Goal: Information Seeking & Learning: Learn about a topic

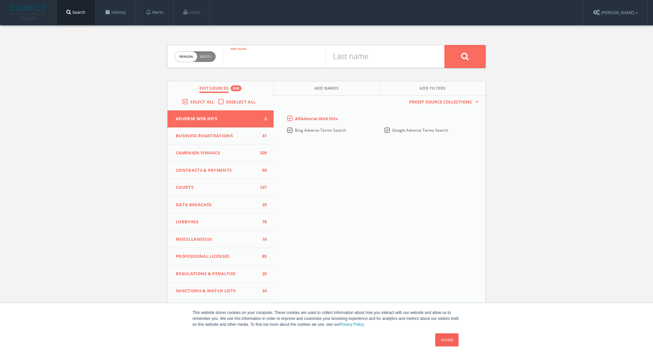
click at [264, 55] on input "text" at bounding box center [274, 56] width 102 height 17
type input "evan"
type input "glass"
click at [444, 45] on button at bounding box center [464, 56] width 41 height 23
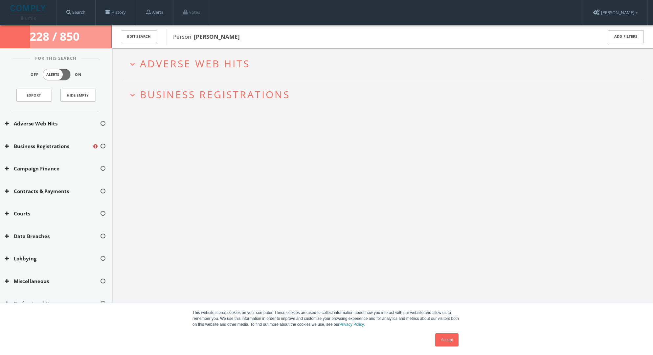
click at [251, 100] on span "Business Registrations" at bounding box center [215, 94] width 150 height 13
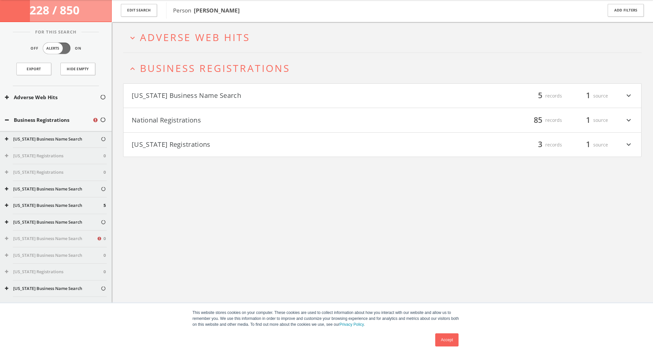
scroll to position [38, 0]
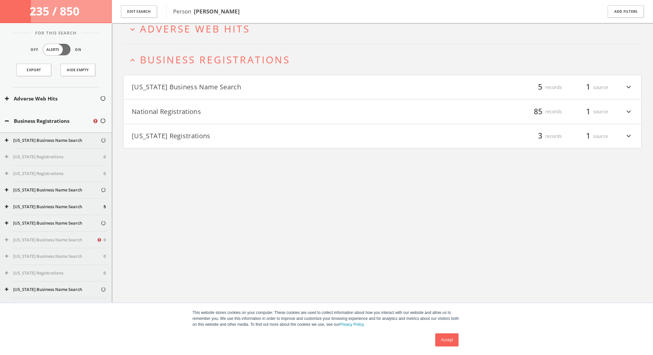
click at [183, 114] on button "National Registrations" at bounding box center [257, 111] width 251 height 11
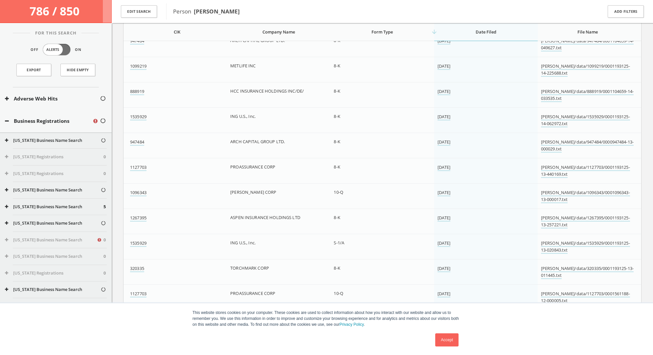
scroll to position [545, 0]
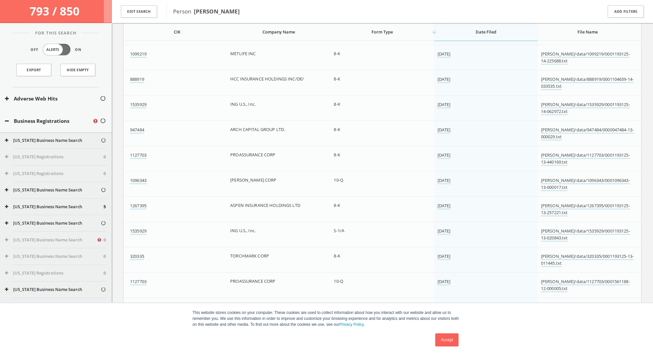
click at [432, 338] on div "Accept" at bounding box center [315, 339] width 292 height 17
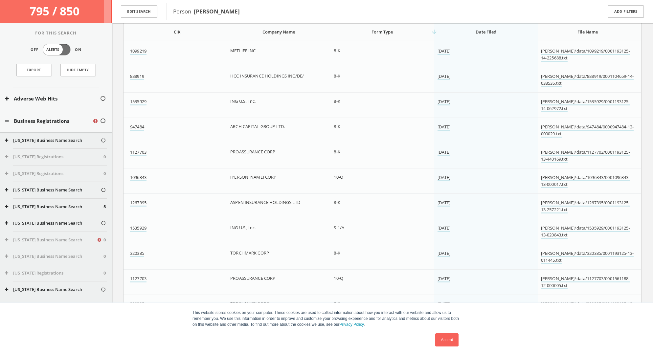
scroll to position [563, 0]
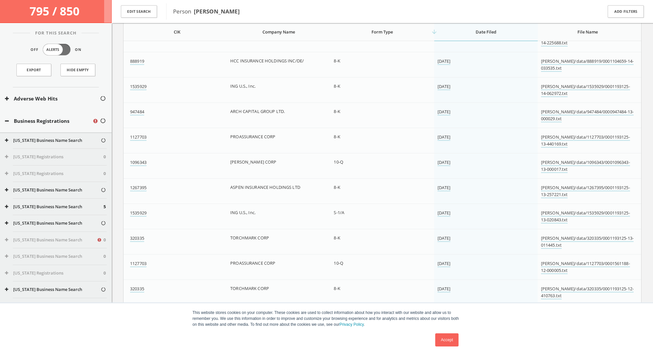
click at [446, 340] on link "Accept" at bounding box center [446, 339] width 23 height 13
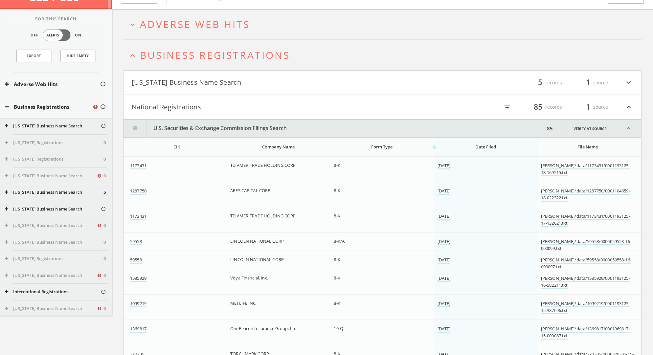
scroll to position [0, 0]
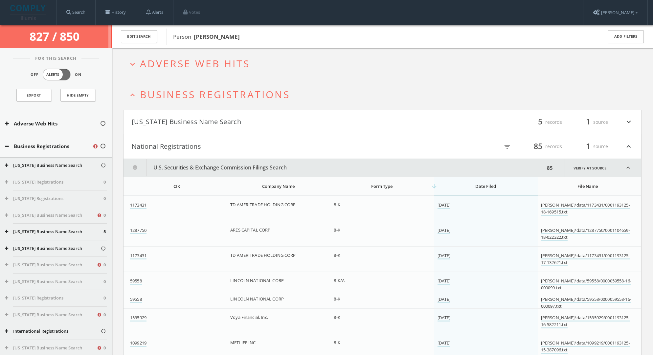
click at [218, 96] on span "Business Registrations" at bounding box center [215, 94] width 150 height 13
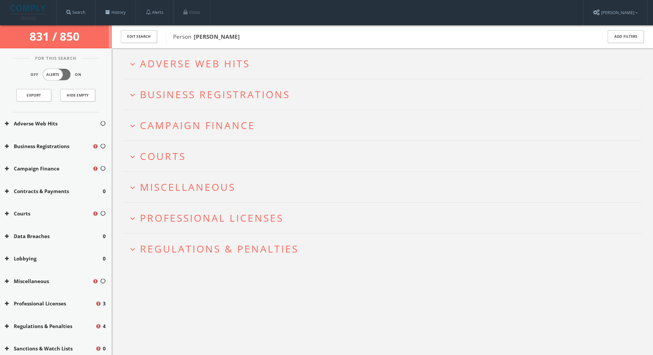
click at [216, 243] on span "Regulations & Penalties" at bounding box center [219, 248] width 159 height 13
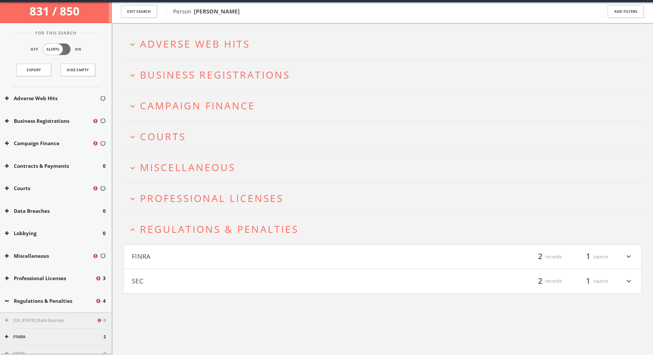
scroll to position [38, 0]
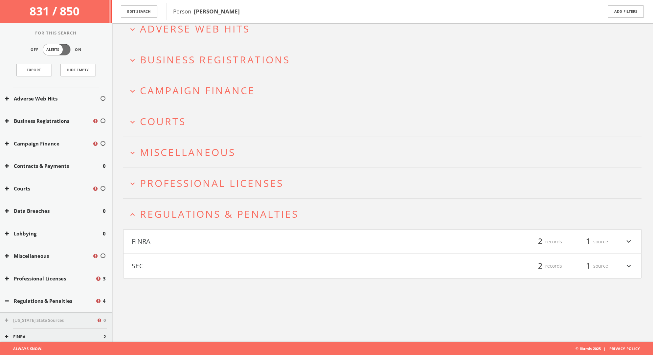
click at [206, 217] on span "Regulations & Penalties" at bounding box center [219, 213] width 159 height 13
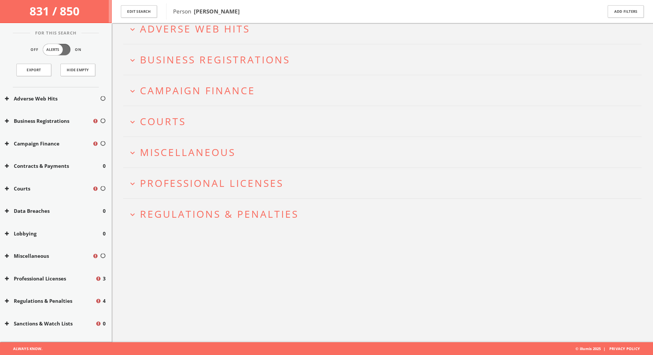
click at [204, 186] on span "Professional Licenses" at bounding box center [211, 182] width 143 height 13
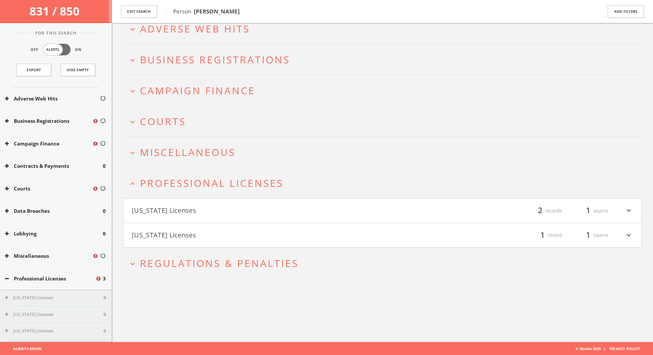
click at [205, 213] on button "[US_STATE] Licenses" at bounding box center [257, 210] width 251 height 11
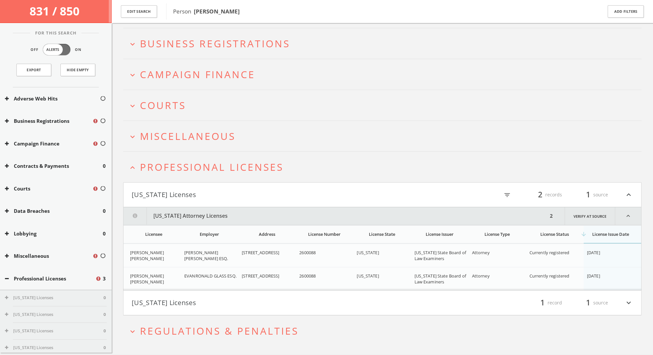
scroll to position [68, 0]
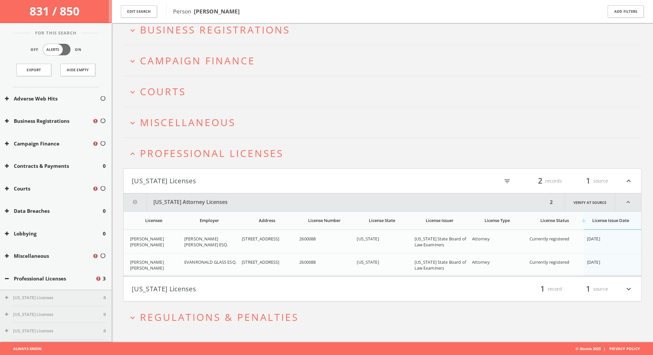
click at [199, 156] on span "Professional Licenses" at bounding box center [211, 152] width 143 height 13
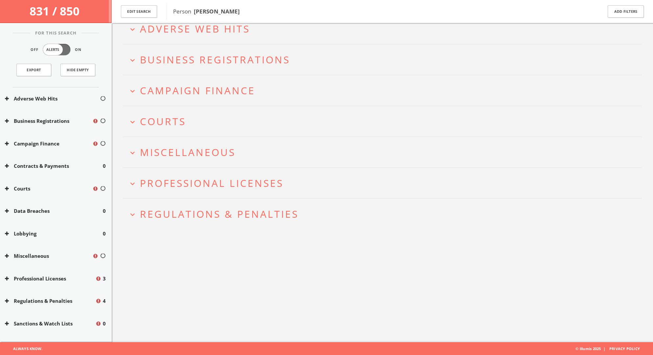
click at [190, 184] on span "Professional Licenses" at bounding box center [211, 182] width 143 height 13
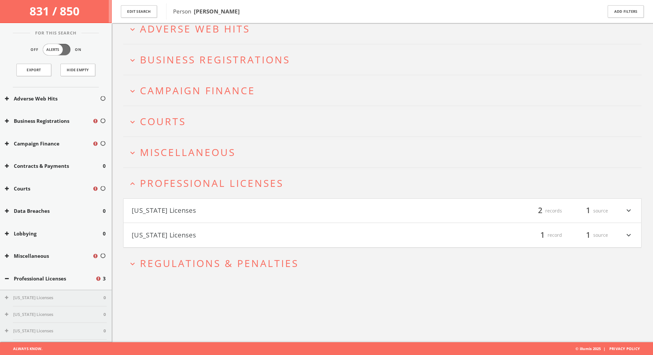
click at [188, 235] on button "[US_STATE] Licenses" at bounding box center [257, 235] width 251 height 11
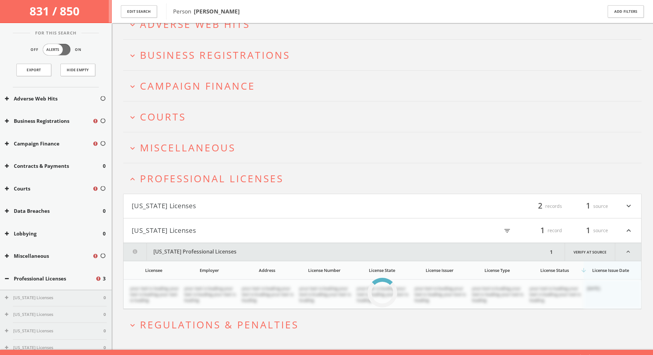
scroll to position [51, 0]
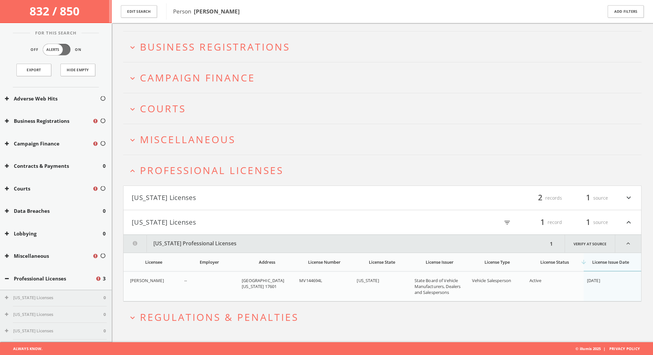
click at [187, 166] on span "Professional Licenses" at bounding box center [211, 170] width 143 height 13
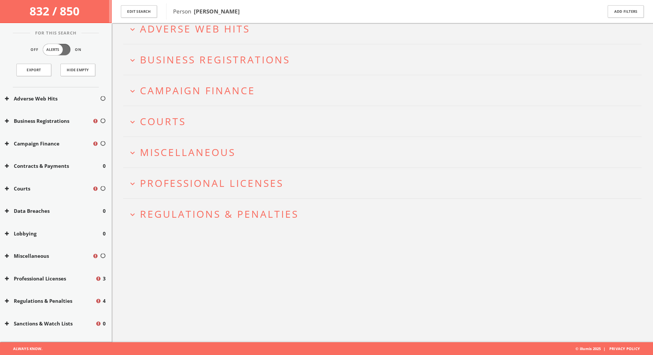
click at [182, 152] on span "Miscellaneous" at bounding box center [188, 151] width 96 height 13
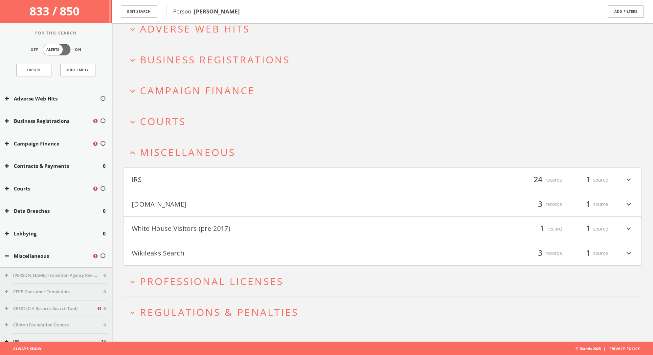
click at [192, 229] on button "White House Visitors (pre-2017)" at bounding box center [257, 228] width 251 height 11
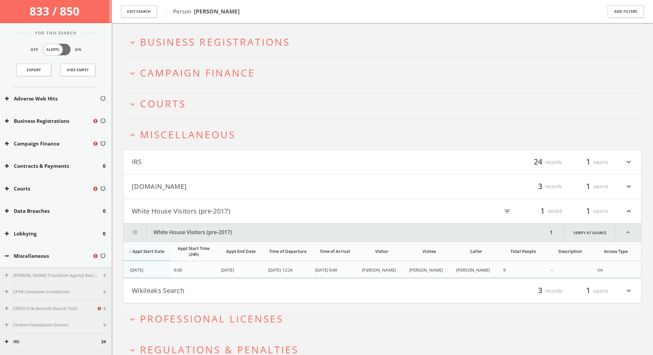
scroll to position [89, 0]
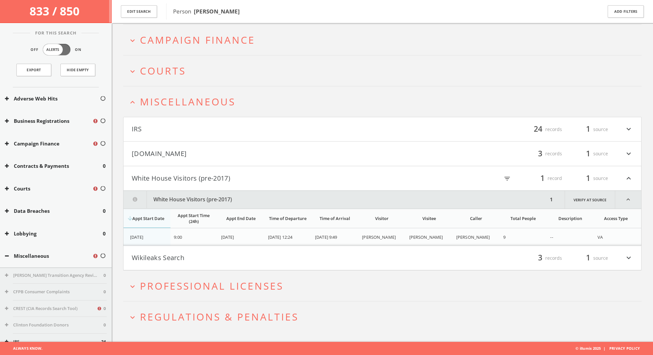
click at [180, 176] on button "White House Visitors (pre-2017)" at bounding box center [257, 178] width 251 height 11
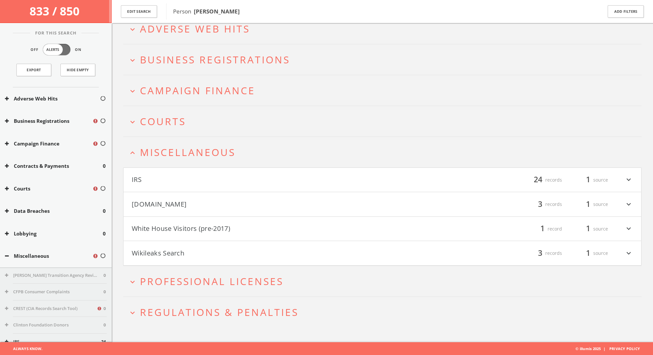
click at [179, 258] on button "Wikileaks Search" at bounding box center [257, 253] width 251 height 11
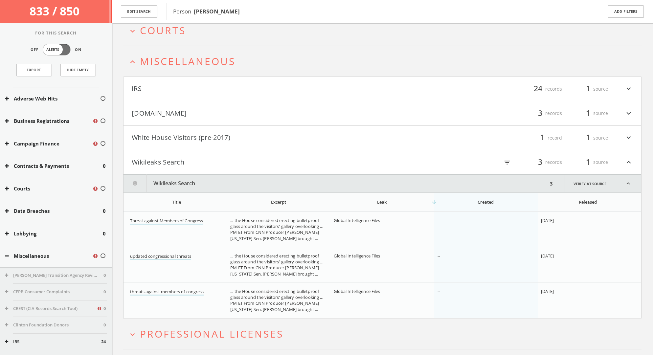
scroll to position [177, 0]
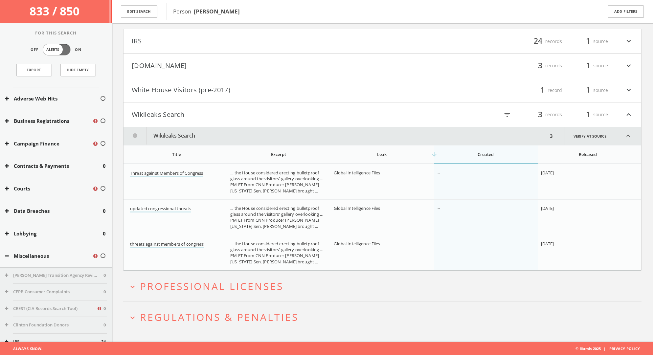
click at [174, 118] on button "Wikileaks Search" at bounding box center [257, 114] width 251 height 11
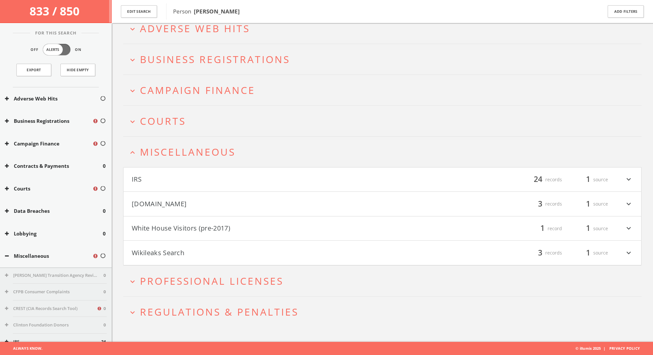
scroll to position [38, 0]
click at [163, 185] on button "IRS" at bounding box center [257, 179] width 251 height 11
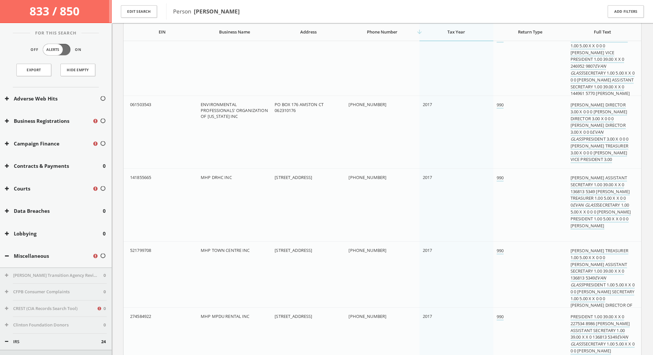
scroll to position [367, 0]
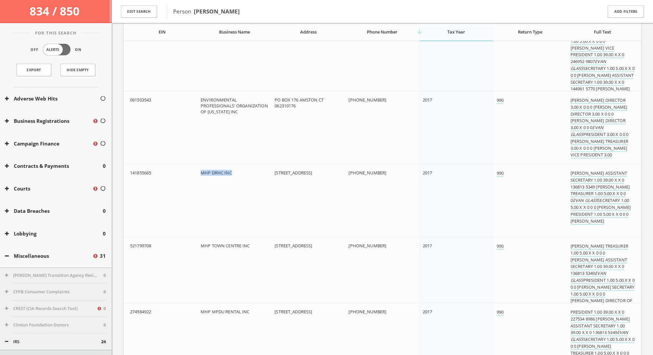
drag, startPoint x: 201, startPoint y: 172, endPoint x: 226, endPoint y: 179, distance: 25.8
click at [231, 174] on span "MHP DRHC INC" at bounding box center [216, 173] width 31 height 6
copy span "MHP DRHC INC"
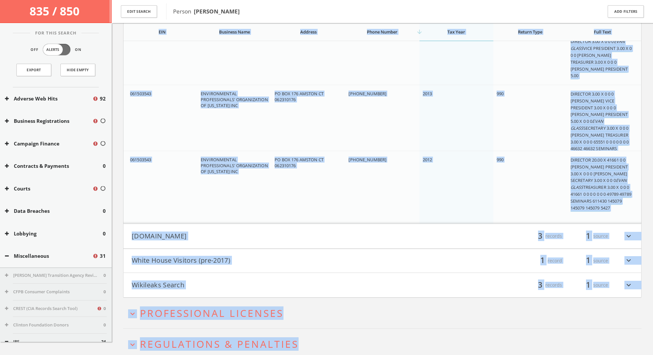
scroll to position [1717, 0]
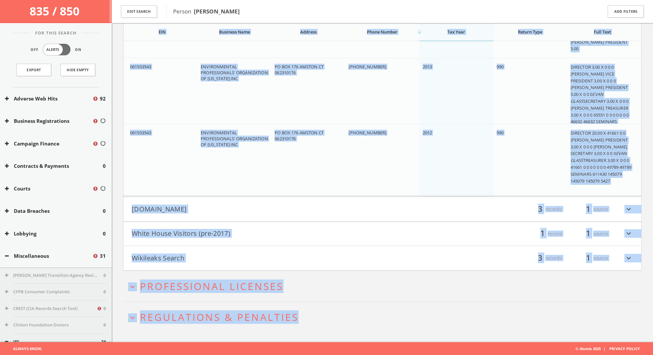
drag, startPoint x: 143, startPoint y: 254, endPoint x: 600, endPoint y: 193, distance: 460.8
copy table "EIN Business Name Address Phone Number arrow_downward Tax Year Return Type Full…"
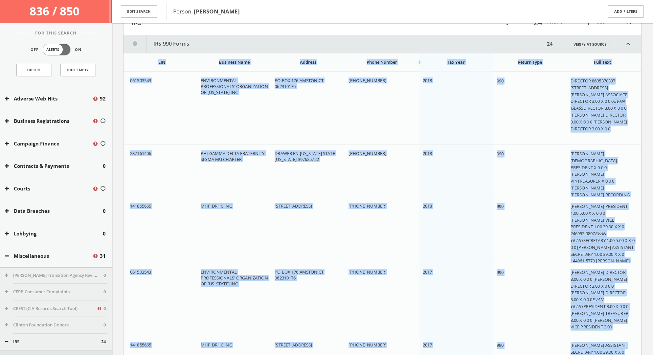
scroll to position [0, 0]
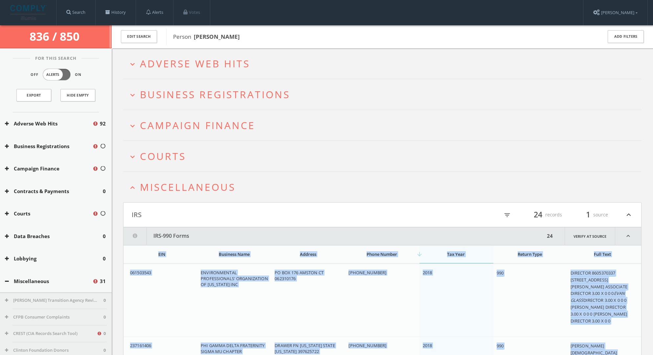
click at [235, 189] on span "Miscellaneous" at bounding box center [188, 186] width 96 height 13
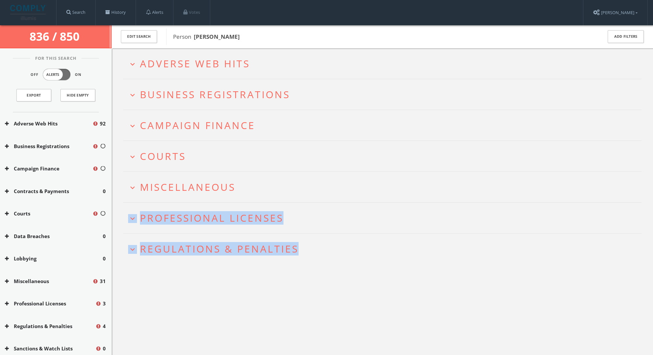
click at [208, 124] on span "Campaign Finance" at bounding box center [197, 125] width 115 height 13
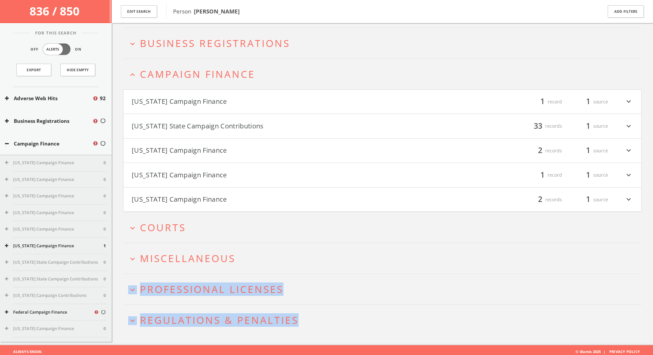
scroll to position [58, 0]
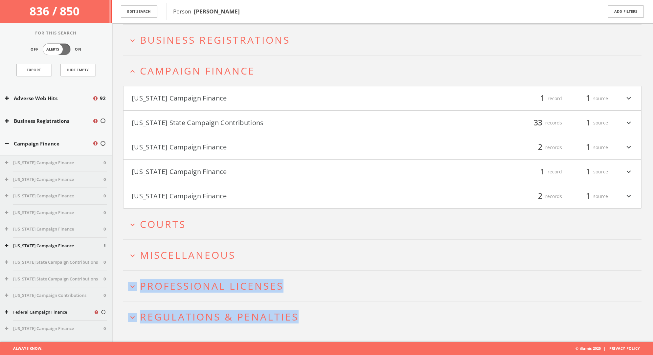
click at [192, 195] on button "[US_STATE] Campaign Finance" at bounding box center [257, 196] width 251 height 11
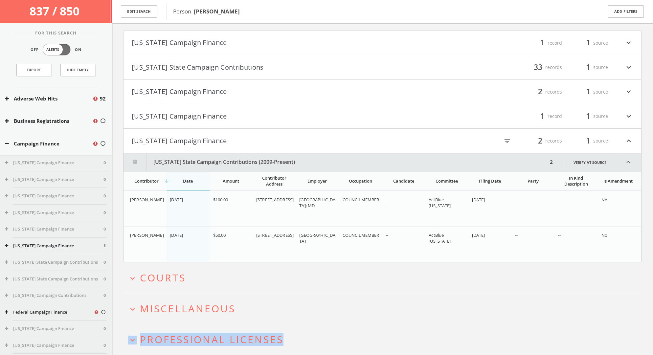
scroll to position [113, 0]
click at [204, 116] on button "[US_STATE] Campaign Finance" at bounding box center [257, 116] width 251 height 11
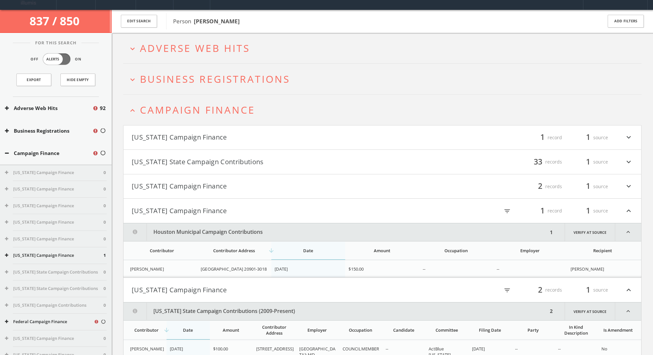
scroll to position [14, 0]
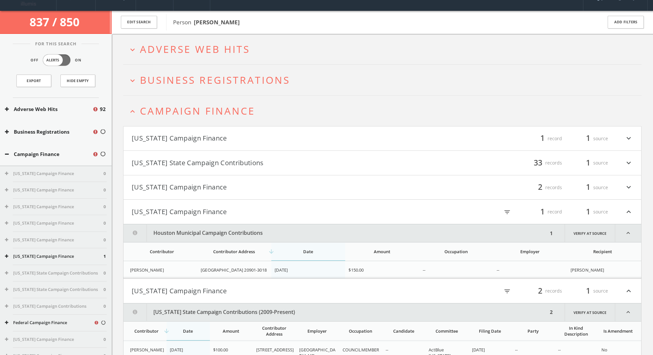
click at [205, 163] on button "[US_STATE] State Campaign Contributions" at bounding box center [257, 162] width 251 height 11
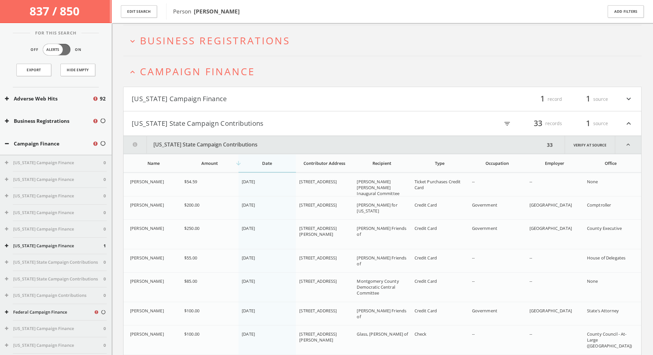
scroll to position [0, 0]
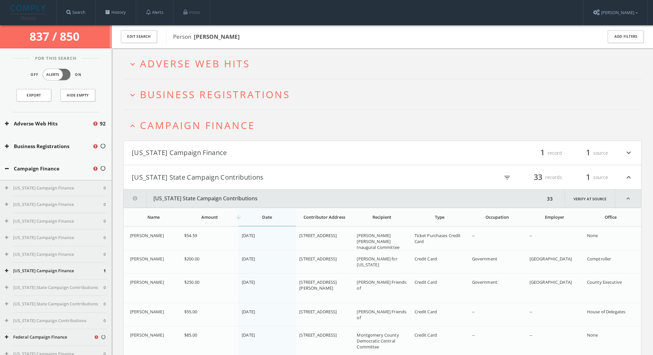
click at [179, 125] on span "Campaign Finance" at bounding box center [197, 125] width 115 height 13
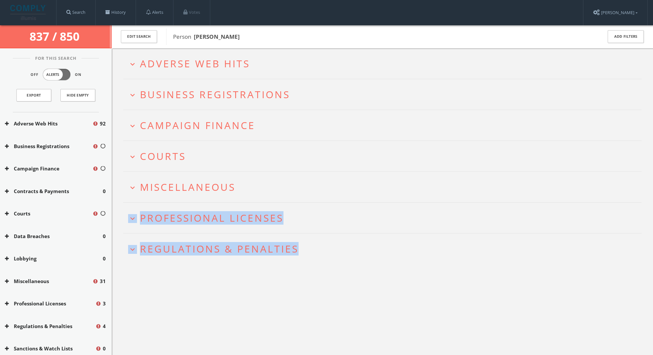
click at [193, 99] on span "Business Registrations" at bounding box center [215, 94] width 150 height 13
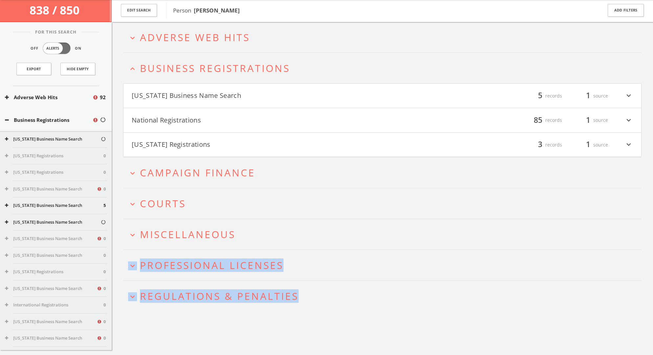
scroll to position [38, 0]
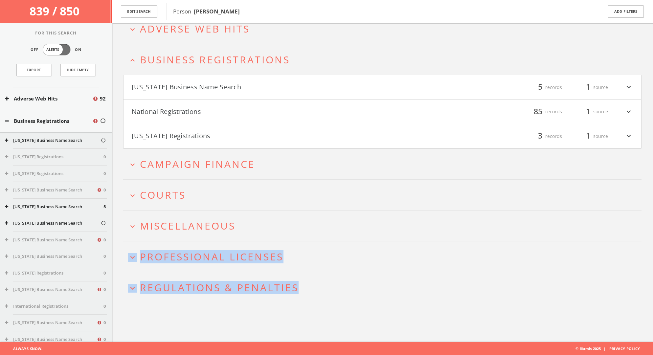
click at [214, 86] on button "[US_STATE] Business Name Search" at bounding box center [257, 87] width 251 height 11
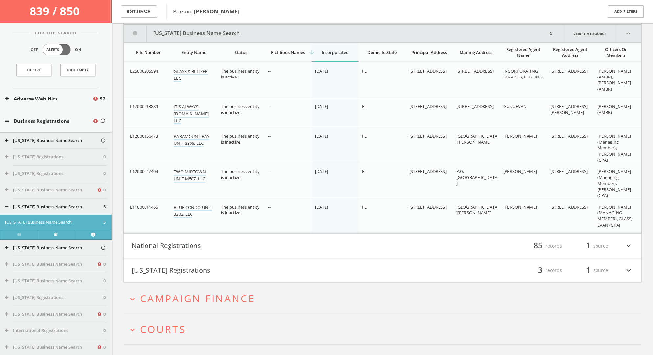
scroll to position [114, 0]
click at [197, 31] on button "[US_STATE] Business Name Search" at bounding box center [335, 33] width 424 height 18
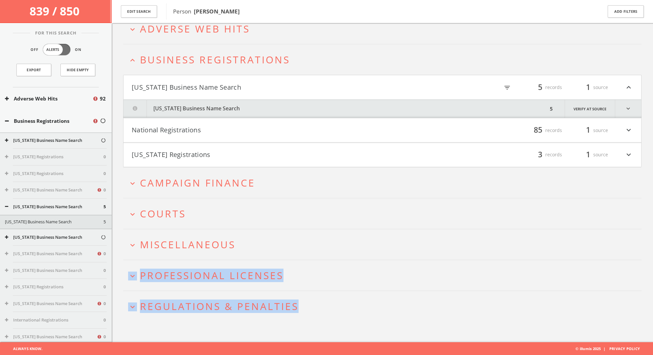
click at [221, 157] on button "[US_STATE] Registrations" at bounding box center [257, 154] width 251 height 11
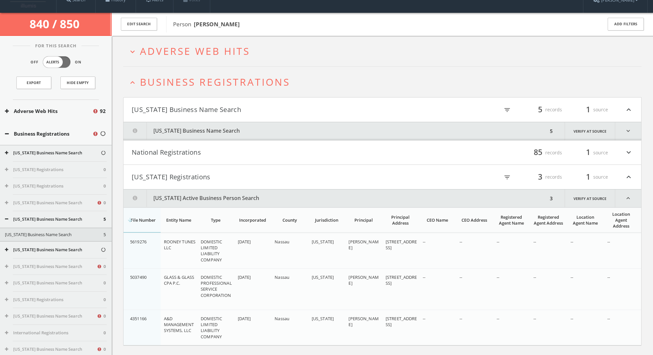
scroll to position [0, 0]
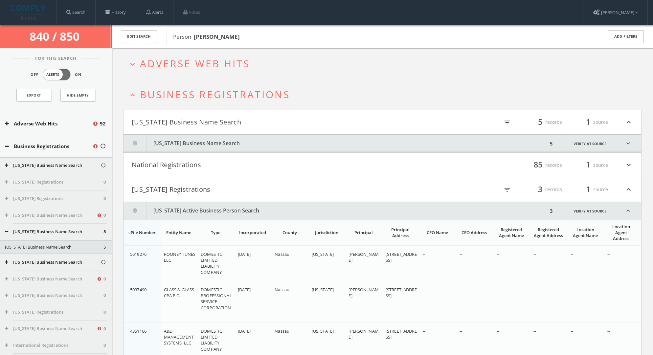
click at [213, 92] on span "Business Registrations" at bounding box center [215, 94] width 150 height 13
